Goal: Check status: Check status

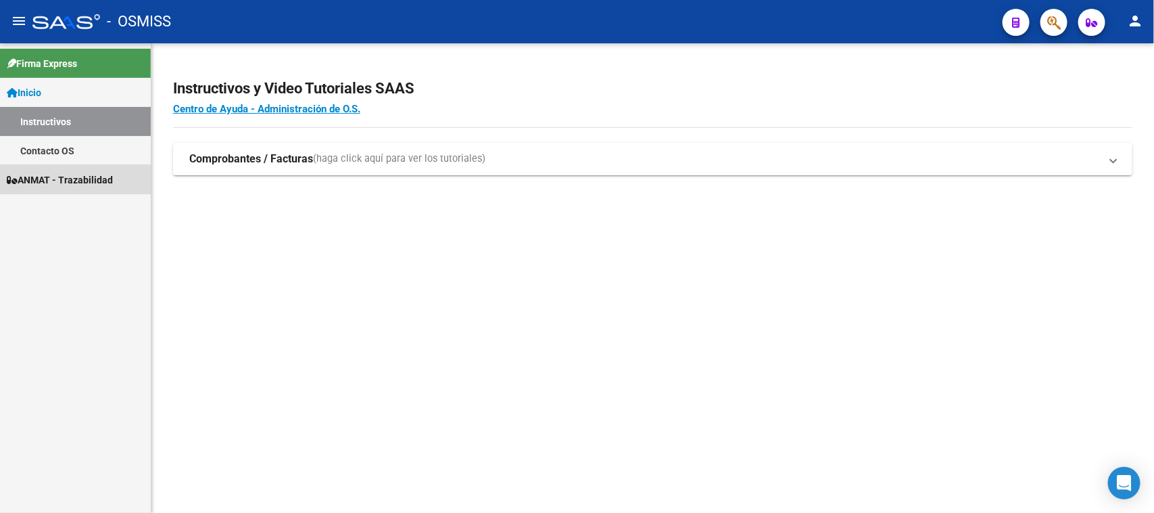
click at [113, 172] on span "ANMAT - Trazabilidad" at bounding box center [60, 179] width 106 height 15
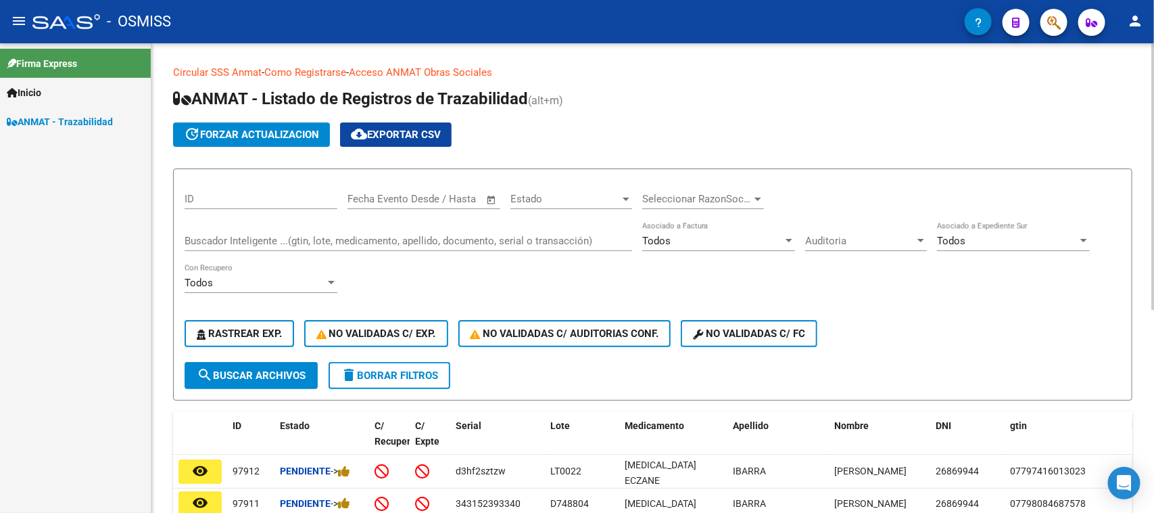
click at [268, 242] on input "Buscador Inteligente ...(gtin, lote, medicamento, apellido, documento, serial o…" at bounding box center [409, 241] width 448 height 12
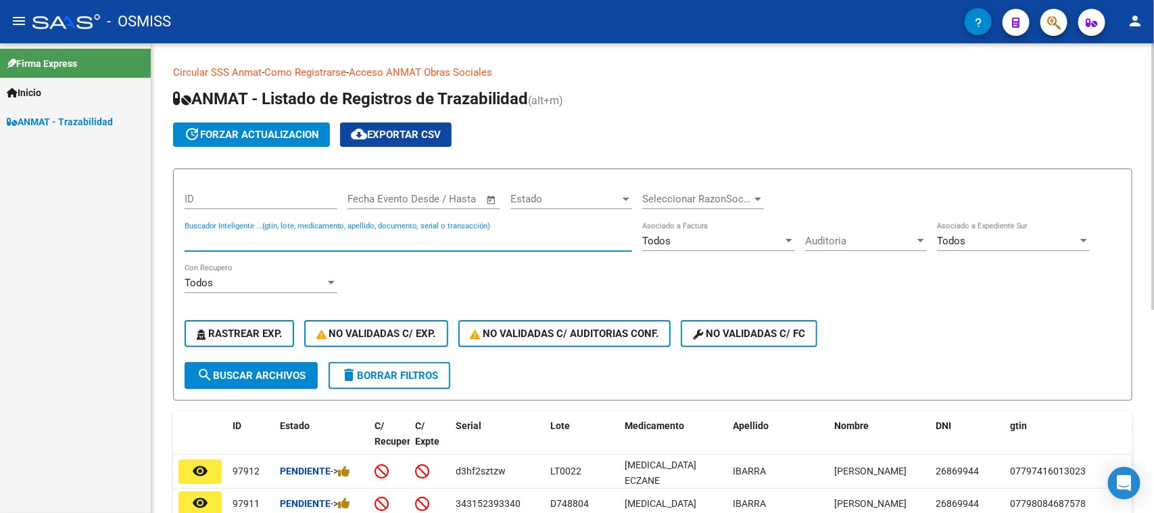
paste input "441212003706"
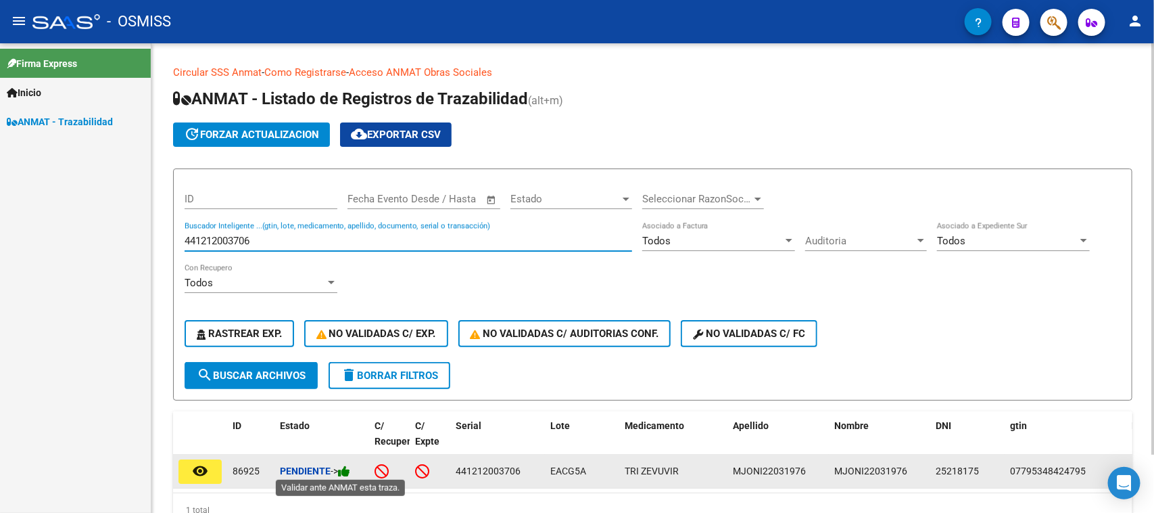
click at [349, 473] on icon at bounding box center [344, 471] width 12 height 13
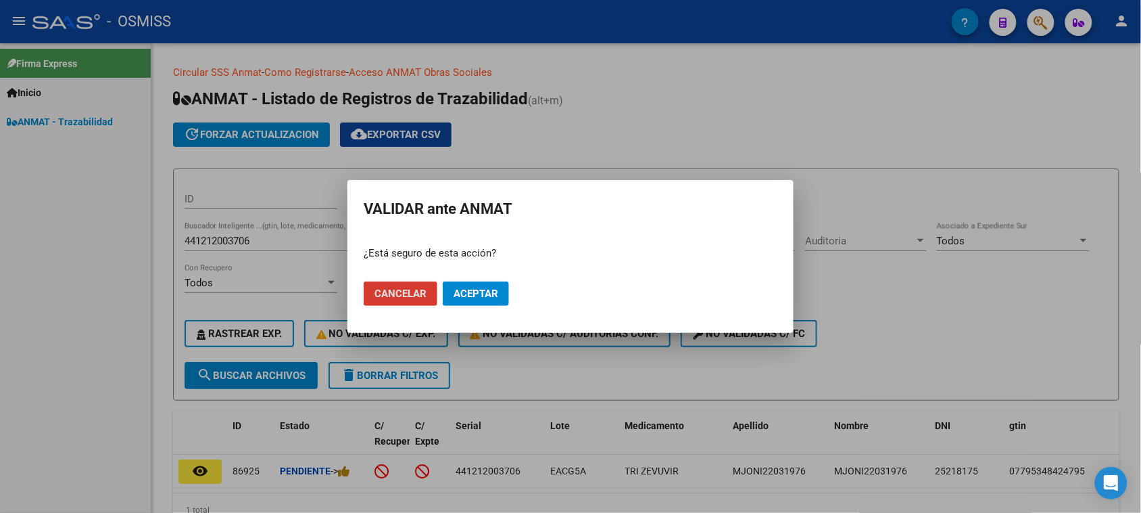
click at [460, 298] on span "Aceptar" at bounding box center [476, 293] width 45 height 12
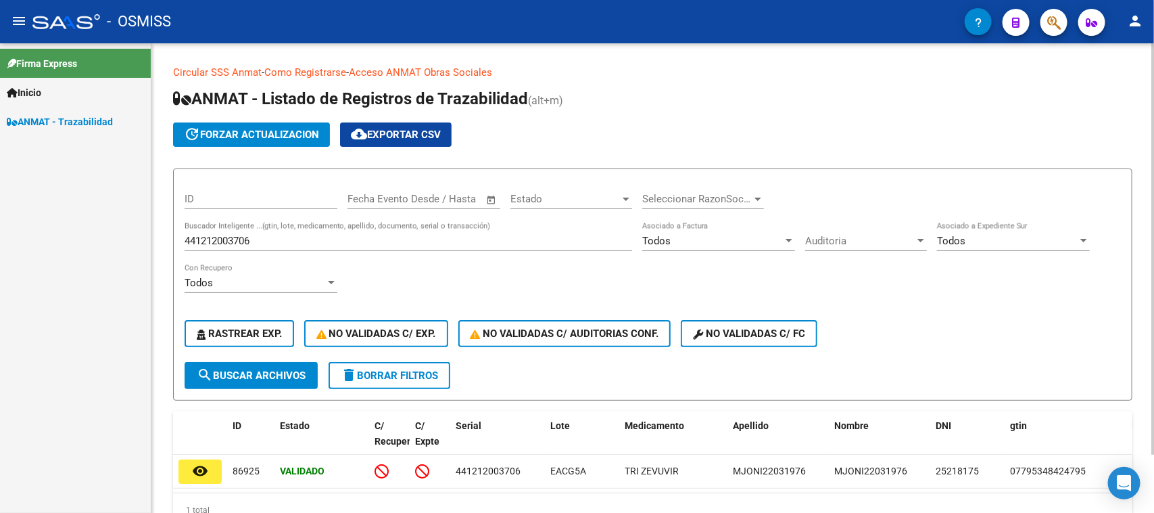
click at [233, 232] on div "441212003706 Buscador Inteligente ...(gtin, lote, medicamento, apellido, docume…" at bounding box center [409, 236] width 448 height 29
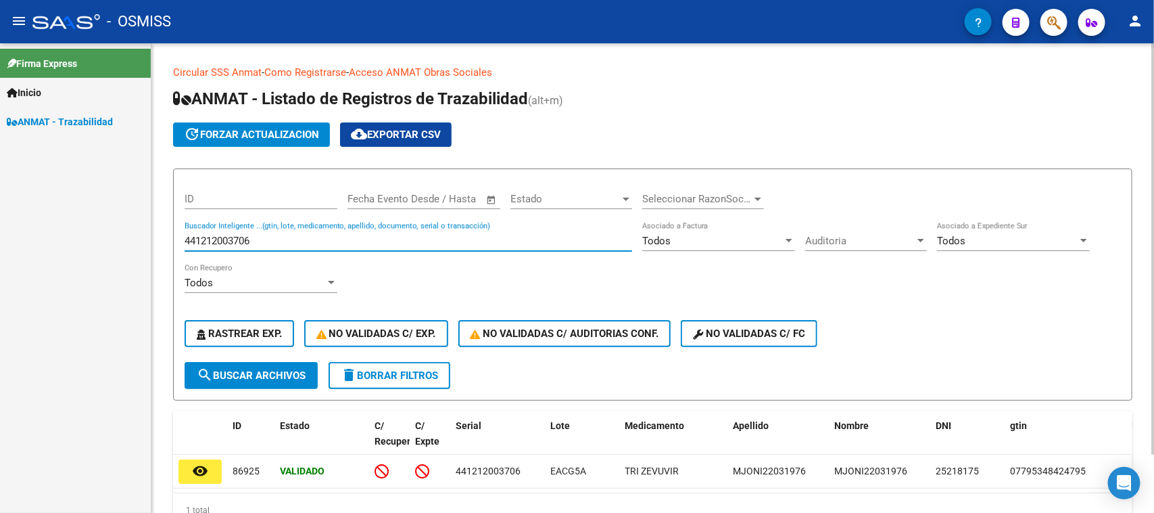
paste input "337447930087"
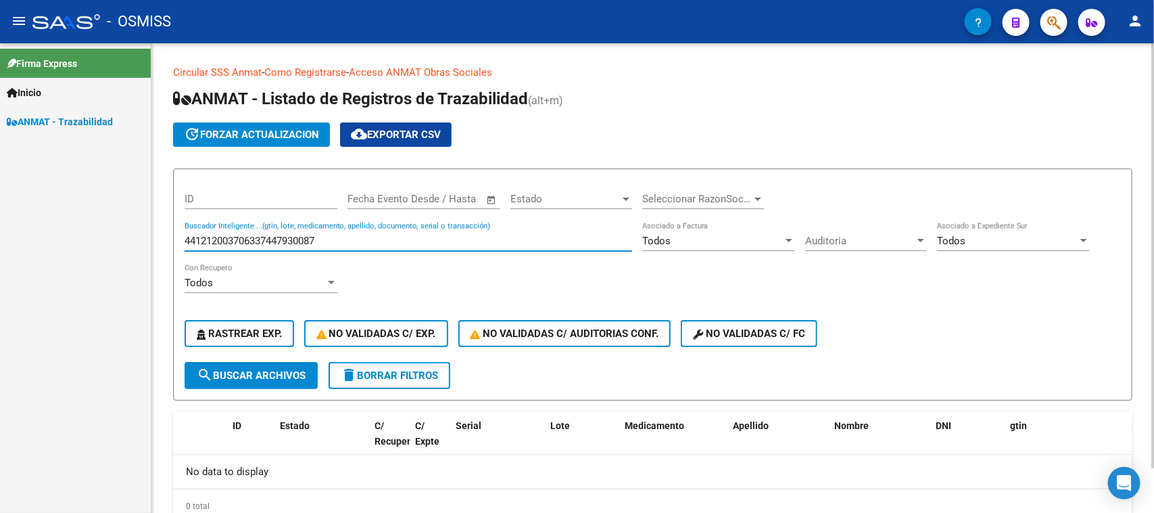
click at [241, 243] on input "441212003706337447930087" at bounding box center [409, 241] width 448 height 12
paste input
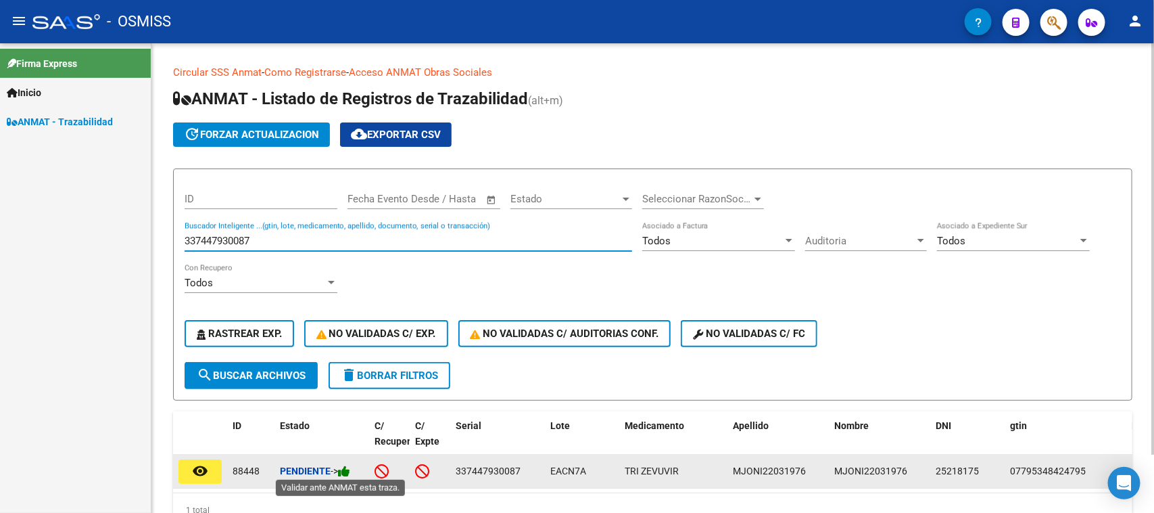
type input "337447930087"
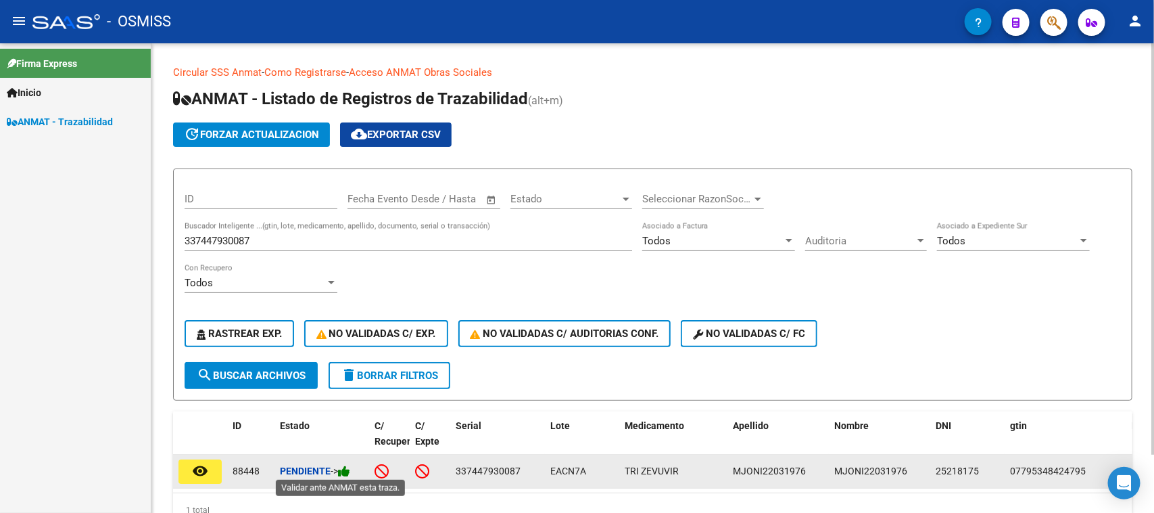
click at [346, 467] on icon at bounding box center [344, 471] width 12 height 13
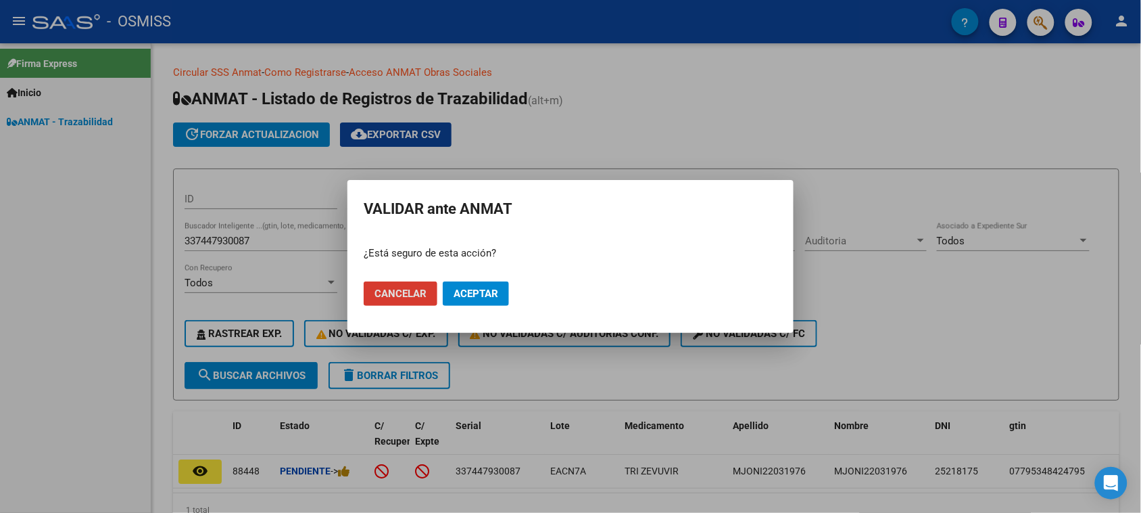
click at [490, 295] on span "Aceptar" at bounding box center [476, 293] width 45 height 12
